Goal: Check status: Check status

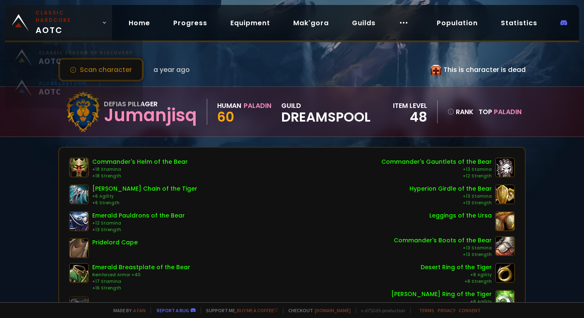
click at [78, 22] on span "Classic Hardcore AOTC" at bounding box center [67, 22] width 63 height 27
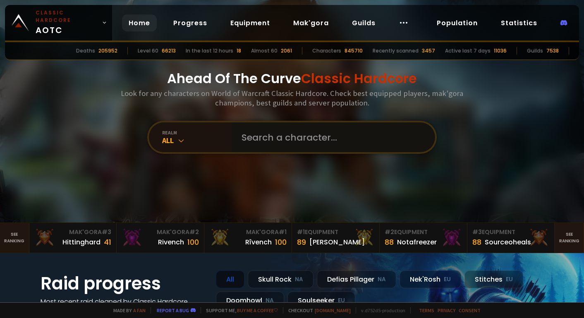
click at [273, 134] on input "text" at bounding box center [330, 137] width 189 height 30
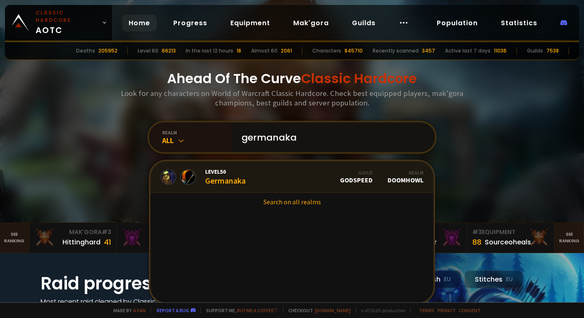
type input "germanaka"
click at [265, 177] on link "Level 50 Germanaka Guild godspeed Realm Doomhowl" at bounding box center [291, 176] width 283 height 31
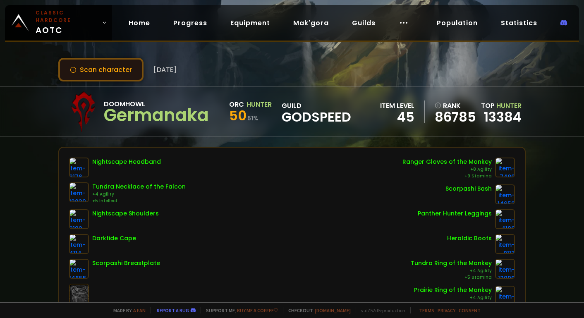
click at [111, 73] on button "Scan character" at bounding box center [100, 70] width 85 height 24
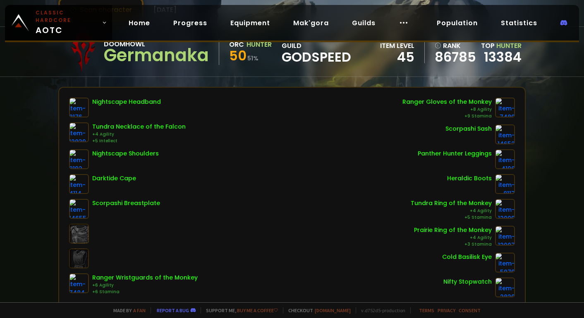
scroll to position [83, 0]
